Goal: Task Accomplishment & Management: Manage account settings

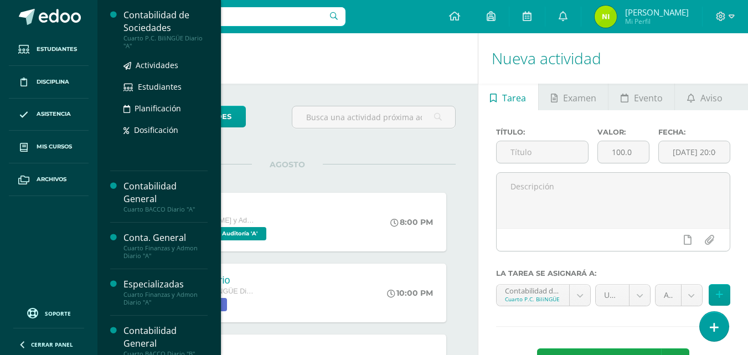
click at [164, 22] on div "Contabilidad de Sociedades" at bounding box center [166, 21] width 84 height 25
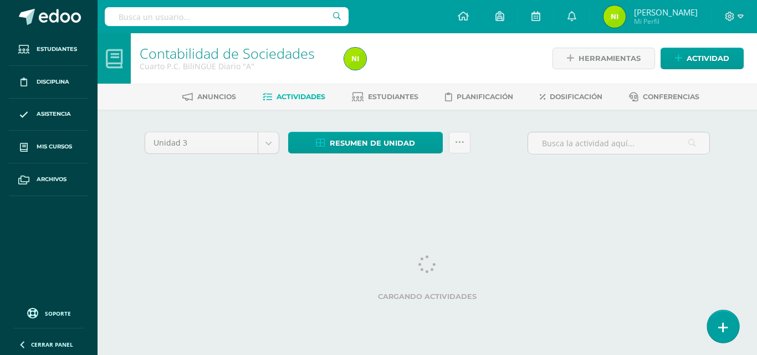
click at [720, 332] on icon at bounding box center [723, 327] width 10 height 13
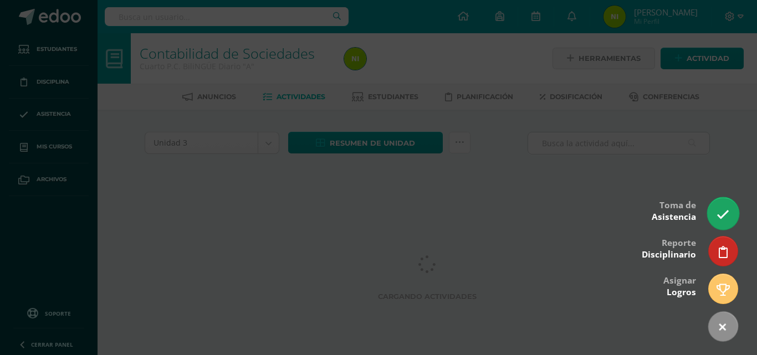
click at [722, 213] on icon at bounding box center [722, 214] width 13 height 13
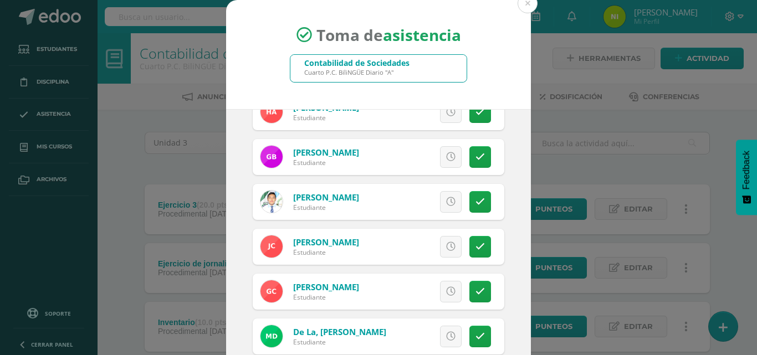
scroll to position [146, 0]
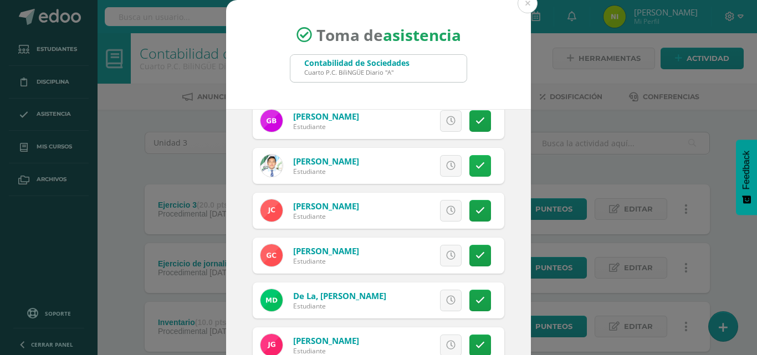
click at [475, 167] on icon at bounding box center [479, 165] width 9 height 9
click at [474, 204] on link at bounding box center [480, 211] width 22 height 22
click at [430, 210] on span "Excusa" at bounding box center [432, 211] width 30 height 20
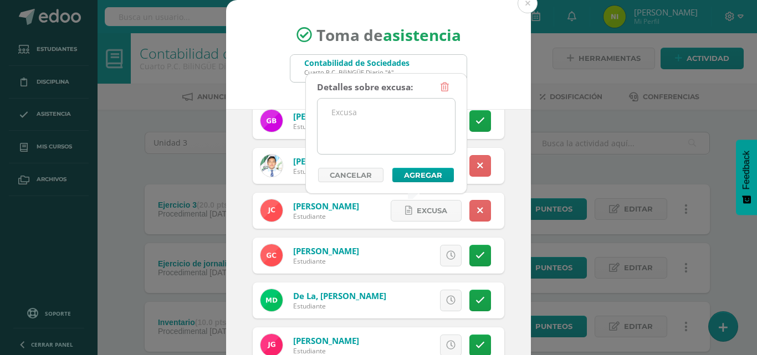
click at [414, 114] on textarea at bounding box center [385, 126] width 137 height 55
click at [346, 111] on textarea "Peermiso" at bounding box center [385, 126] width 137 height 55
type textarea "Perrmiso"
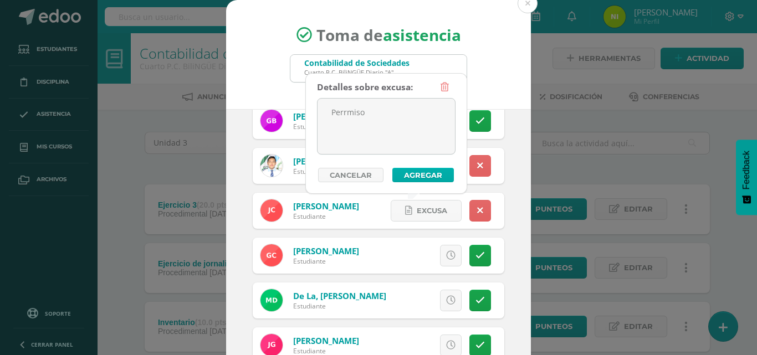
click at [413, 174] on button "Agregar" at bounding box center [422, 175] width 61 height 14
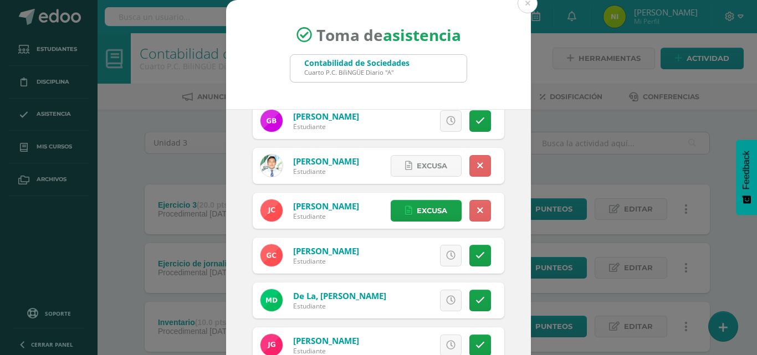
drag, startPoint x: 413, startPoint y: 174, endPoint x: 374, endPoint y: 250, distance: 85.5
click at [374, 250] on link "Excusa" at bounding box center [396, 256] width 71 height 22
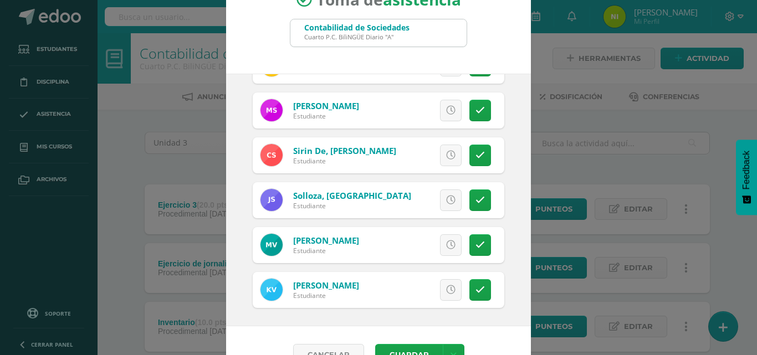
scroll to position [38, 0]
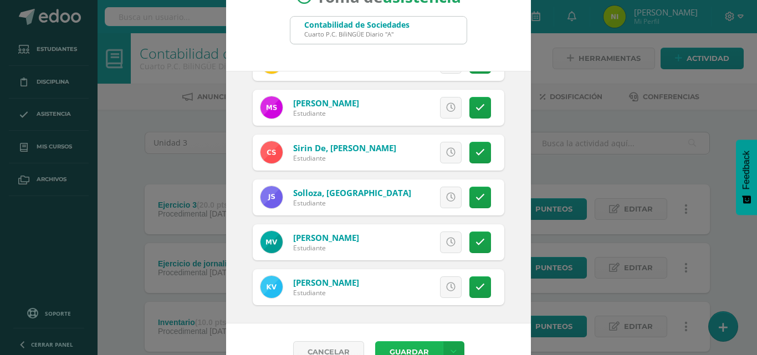
click at [402, 348] on button "Guardar" at bounding box center [409, 352] width 68 height 22
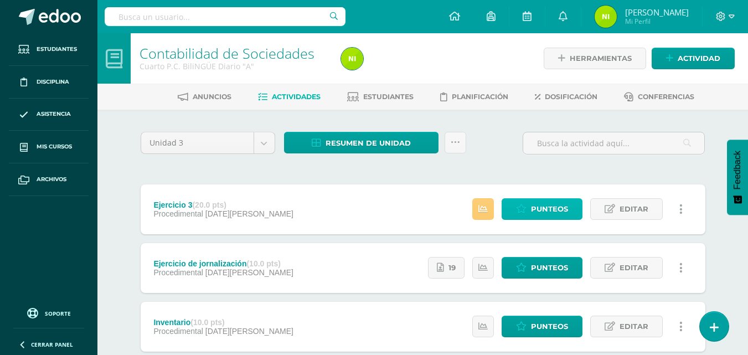
click at [533, 207] on span "Punteos" at bounding box center [549, 209] width 37 height 20
click at [537, 209] on span "Punteos" at bounding box center [549, 209] width 37 height 20
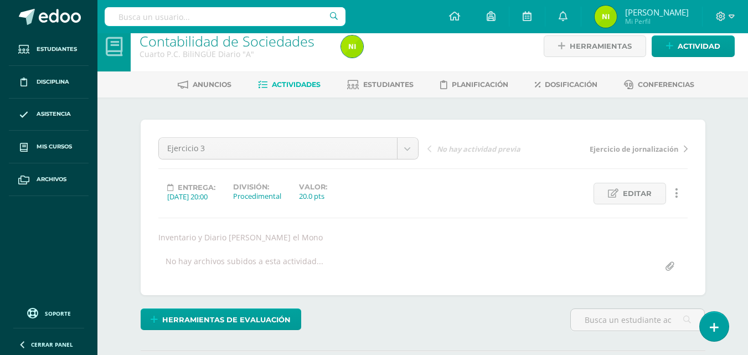
scroll to position [11, 0]
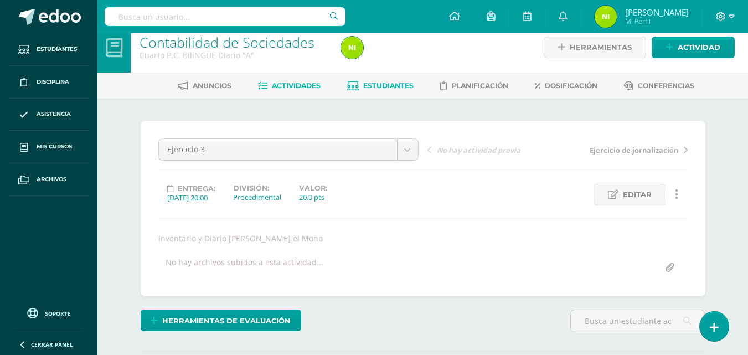
click at [371, 84] on span "Estudiantes" at bounding box center [388, 85] width 50 height 8
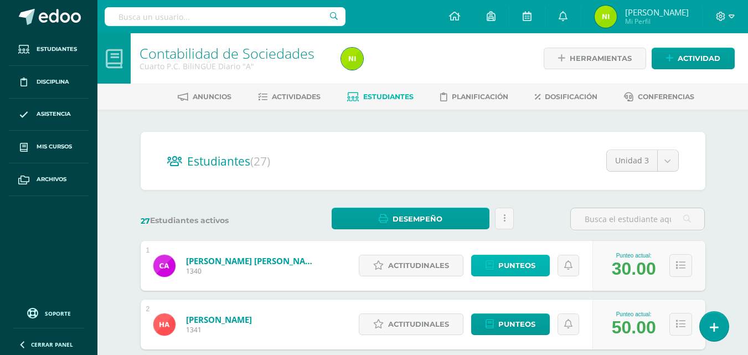
click at [536, 262] on link "Punteos" at bounding box center [510, 266] width 79 height 22
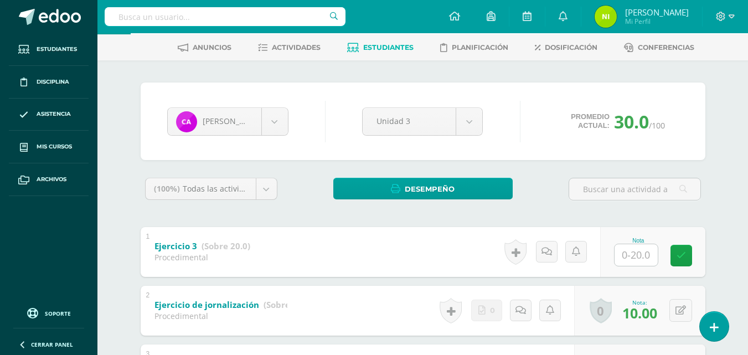
scroll to position [49, 0]
click at [281, 130] on body "Estudiantes Disciplina Asistencia Mis cursos Archivos Soporte Ayuda Reportar un…" at bounding box center [374, 239] width 748 height 576
click at [126, 260] on body "Estudiantes Disciplina Asistencia Mis cursos Archivos Soporte Ayuda Reportar un…" at bounding box center [374, 239] width 748 height 576
click at [274, 121] on body "Estudiantes Disciplina Asistencia Mis cursos Archivos Soporte Ayuda Reportar un…" at bounding box center [374, 239] width 748 height 576
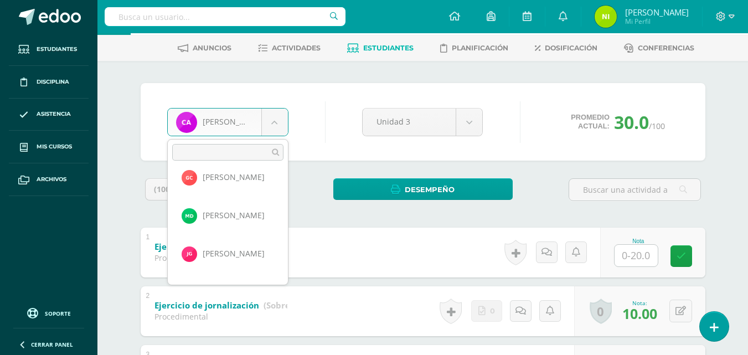
scroll to position [249, 0]
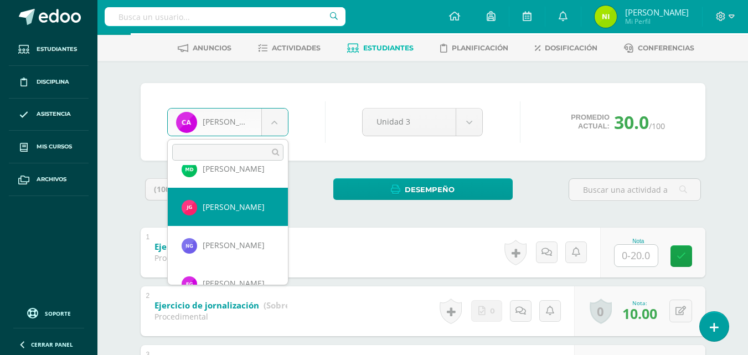
select select "8693"
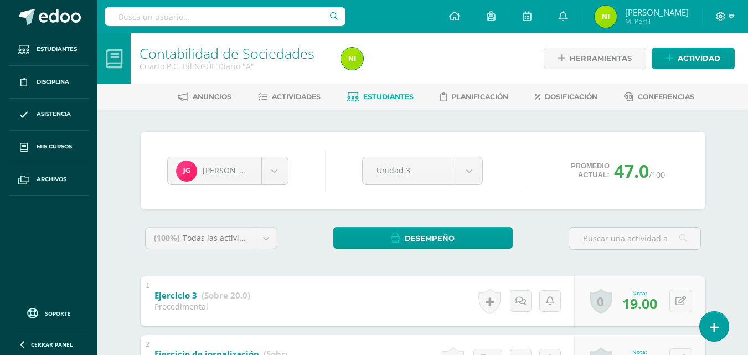
click at [368, 95] on span "Estudiantes" at bounding box center [388, 97] width 50 height 8
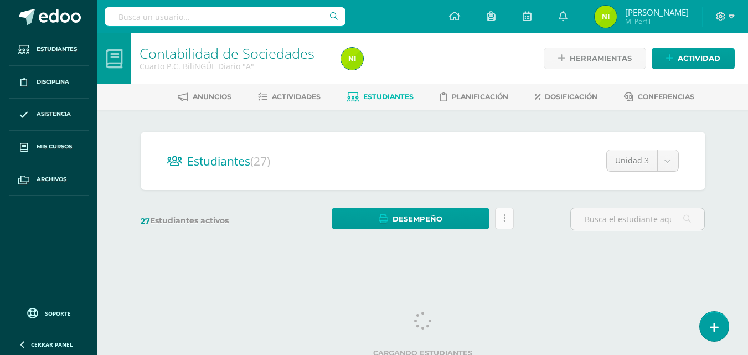
click at [507, 218] on link at bounding box center [504, 219] width 19 height 22
click at [418, 168] on h2 "Estudiantes (27)" at bounding box center [423, 161] width 512 height 23
drag, startPoint x: 509, startPoint y: 223, endPoint x: 476, endPoint y: 167, distance: 64.6
click at [476, 167] on h2 "Estudiantes (27)" at bounding box center [423, 161] width 512 height 23
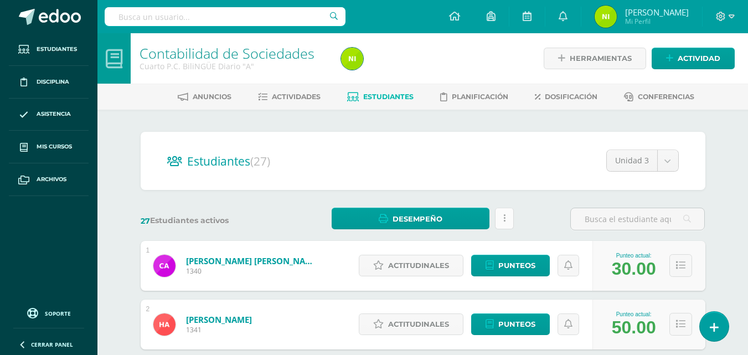
drag, startPoint x: 498, startPoint y: 220, endPoint x: 504, endPoint y: 218, distance: 6.5
click at [504, 218] on icon at bounding box center [505, 218] width 2 height 9
drag, startPoint x: 468, startPoint y: 218, endPoint x: 292, endPoint y: 97, distance: 213.9
click at [292, 97] on span "Actividades" at bounding box center [296, 97] width 49 height 8
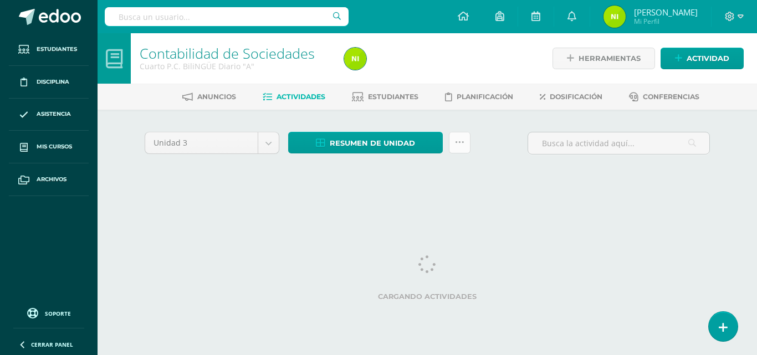
click at [459, 147] on icon at bounding box center [459, 142] width 9 height 9
click at [459, 143] on icon at bounding box center [459, 142] width 9 height 9
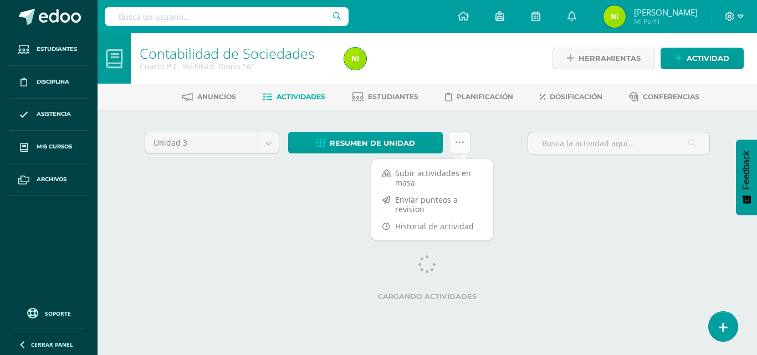
click at [459, 146] on icon at bounding box center [459, 142] width 9 height 9
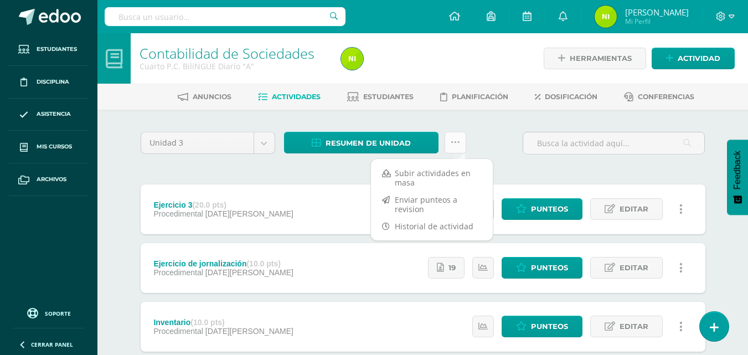
click at [457, 143] on icon at bounding box center [455, 142] width 9 height 9
click at [430, 117] on div "Unidad 3 Unidad 1 Unidad 2 Unidad 3 Unidad 4 Resumen de unidad Descargar como H…" at bounding box center [423, 297] width 609 height 374
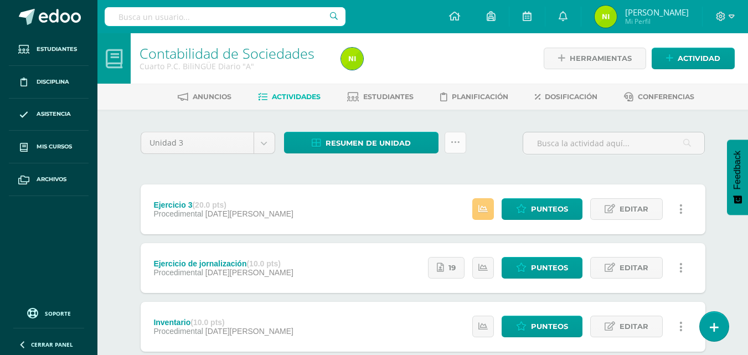
click at [457, 144] on icon at bounding box center [455, 142] width 9 height 9
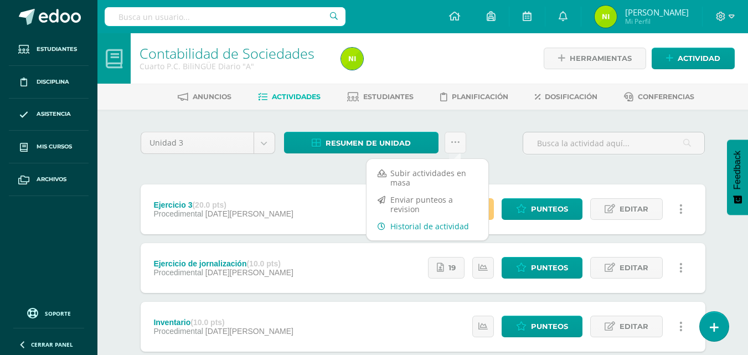
click at [427, 229] on link "Historial de actividad" at bounding box center [428, 226] width 122 height 17
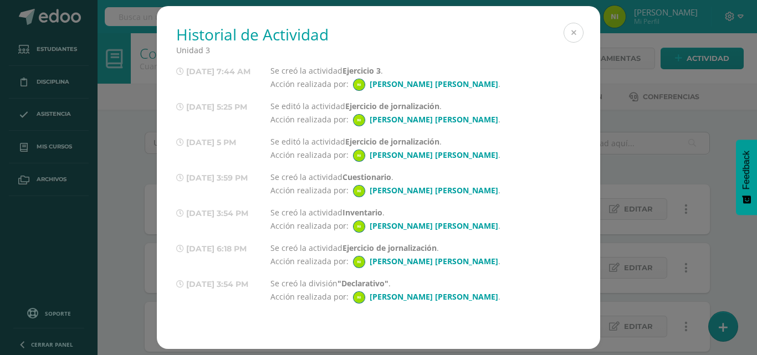
click at [574, 32] on button at bounding box center [573, 33] width 20 height 20
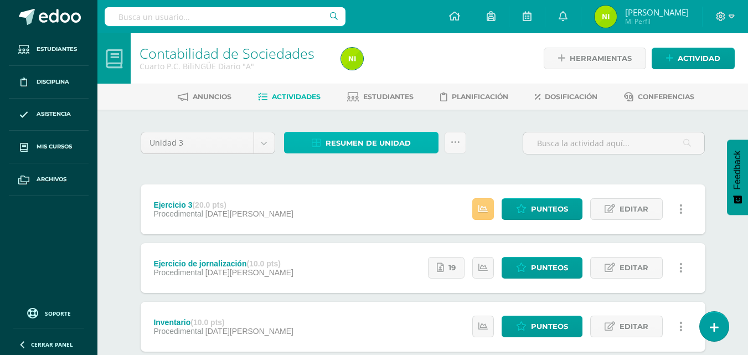
click at [371, 142] on span "Resumen de unidad" at bounding box center [368, 143] width 85 height 20
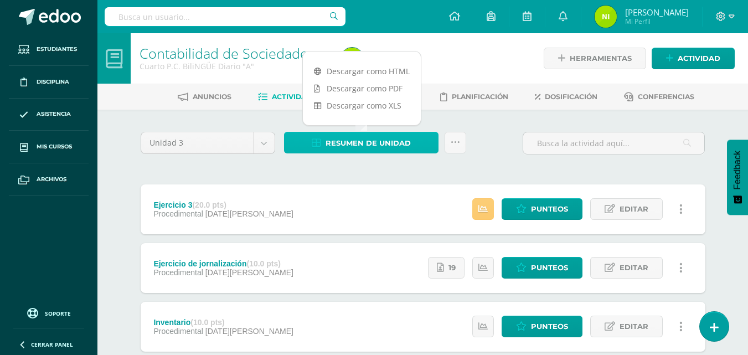
click at [371, 142] on span "Resumen de unidad" at bounding box center [368, 143] width 85 height 20
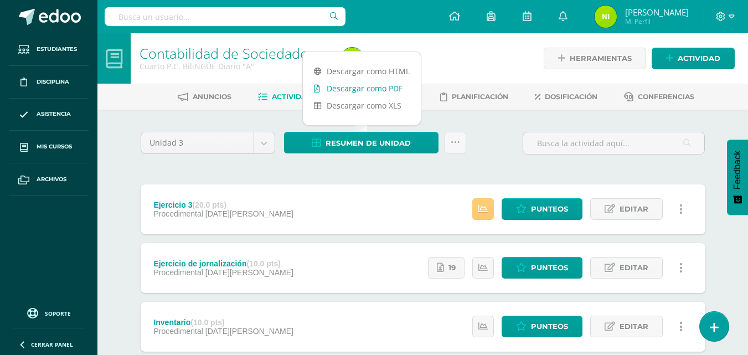
click at [387, 90] on link "Descargar como PDF" at bounding box center [362, 88] width 118 height 17
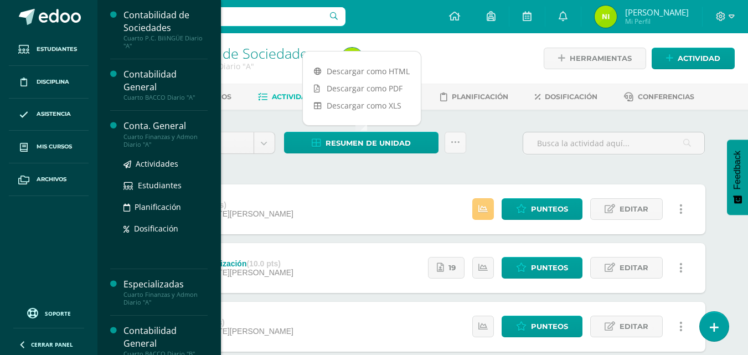
click at [146, 134] on div "Cuarto Finanzas y Admon Diario "A"" at bounding box center [166, 141] width 84 height 16
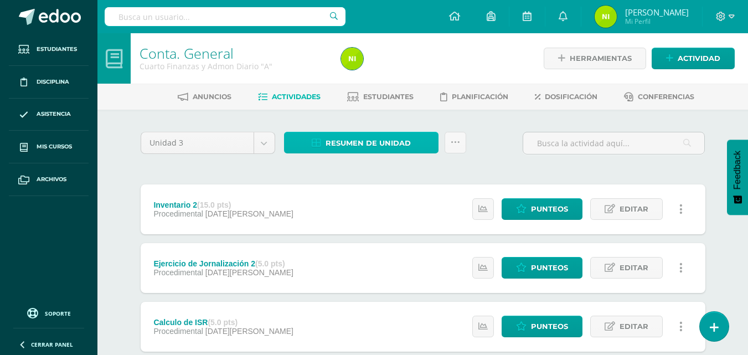
click at [399, 147] on span "Resumen de unidad" at bounding box center [368, 143] width 85 height 20
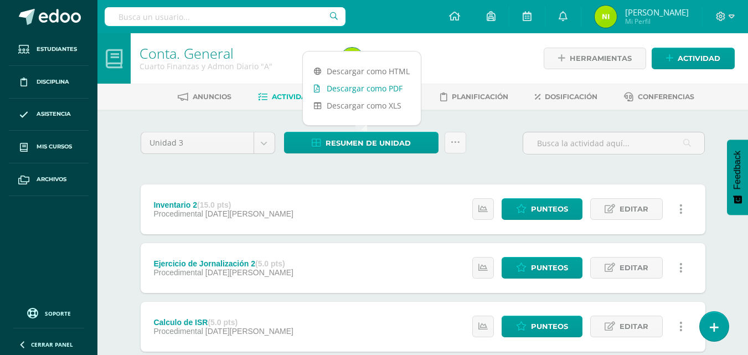
click at [397, 93] on link "Descargar como PDF" at bounding box center [362, 88] width 118 height 17
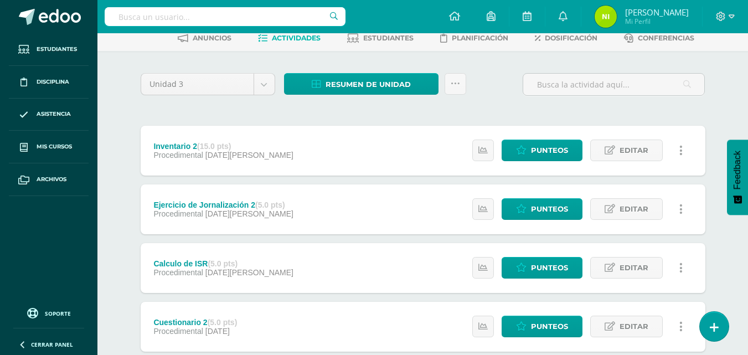
scroll to position [62, 0]
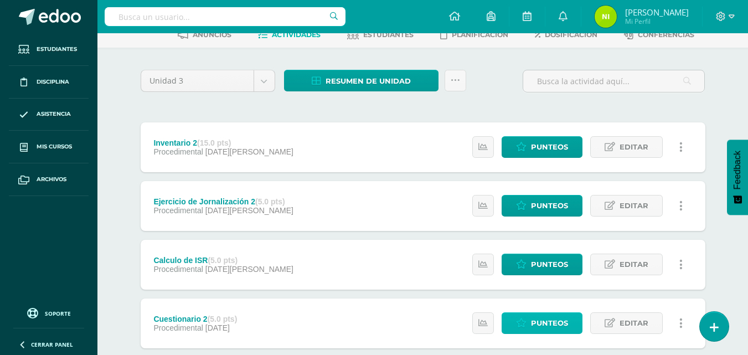
click at [554, 322] on span "Punteos" at bounding box center [549, 323] width 37 height 20
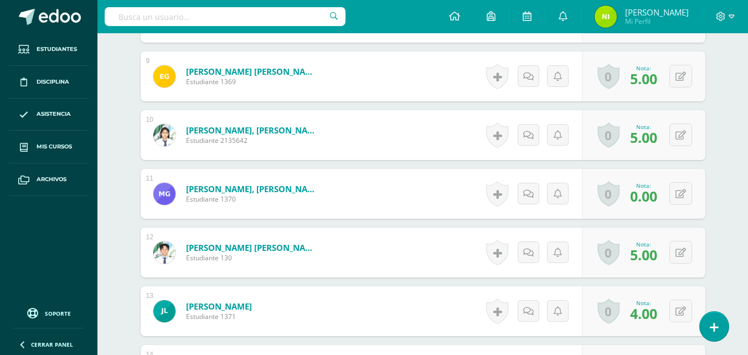
scroll to position [880, 0]
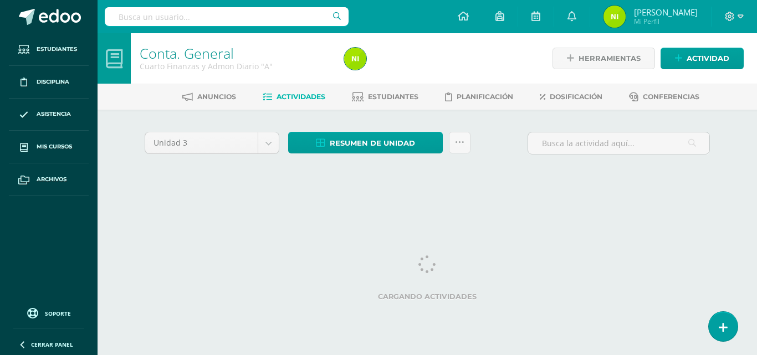
click at [292, 99] on span "Actividades" at bounding box center [300, 97] width 49 height 8
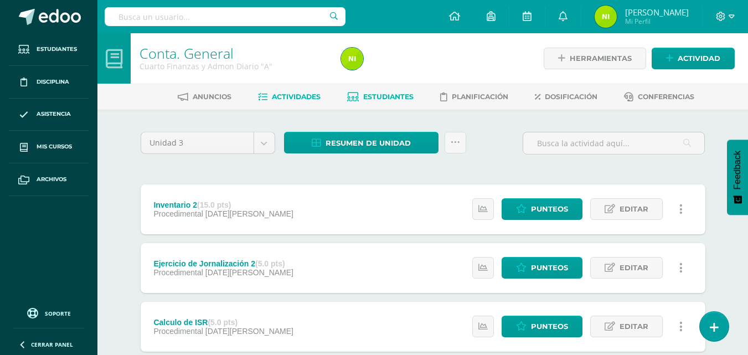
click at [390, 99] on span "Estudiantes" at bounding box center [388, 97] width 50 height 8
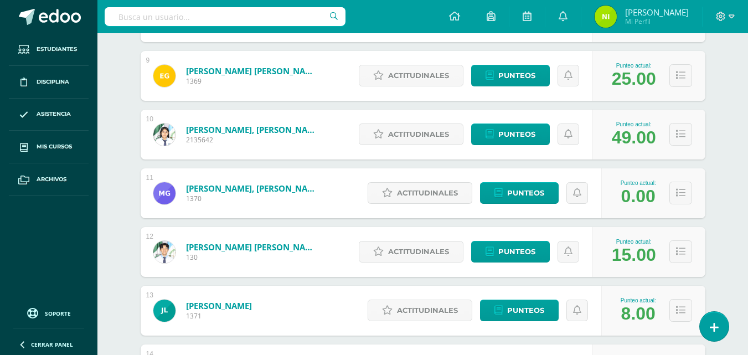
scroll to position [690, 0]
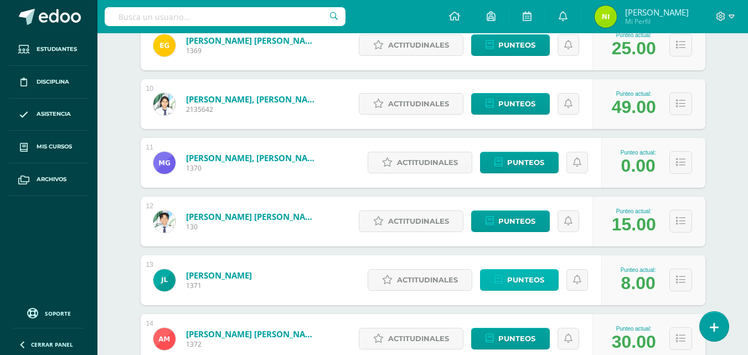
click at [547, 280] on link "Punteos" at bounding box center [519, 280] width 79 height 22
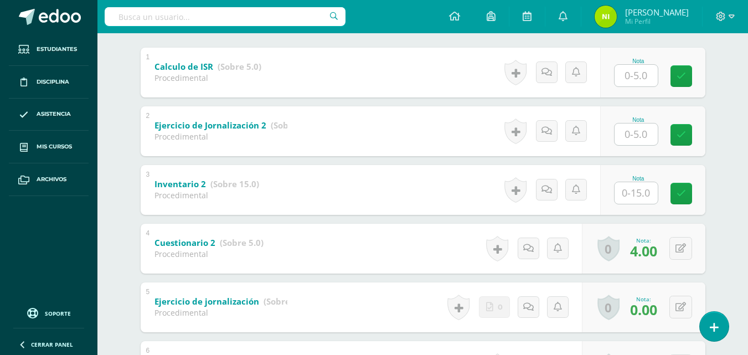
scroll to position [227, 0]
